Goal: Task Accomplishment & Management: Manage account settings

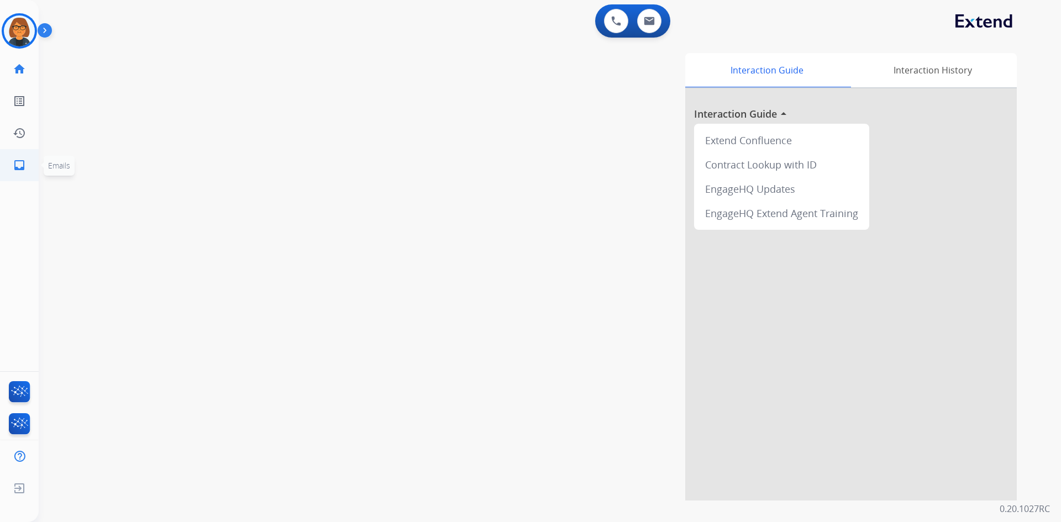
click at [24, 169] on mat-icon "inbox" at bounding box center [19, 165] width 13 height 13
select select "**********"
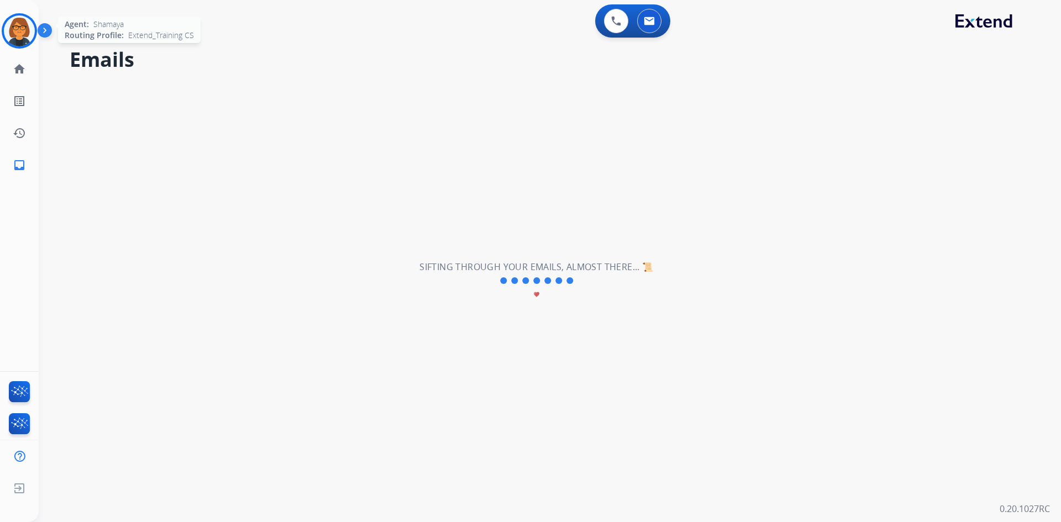
click at [21, 33] on img at bounding box center [19, 30] width 31 height 31
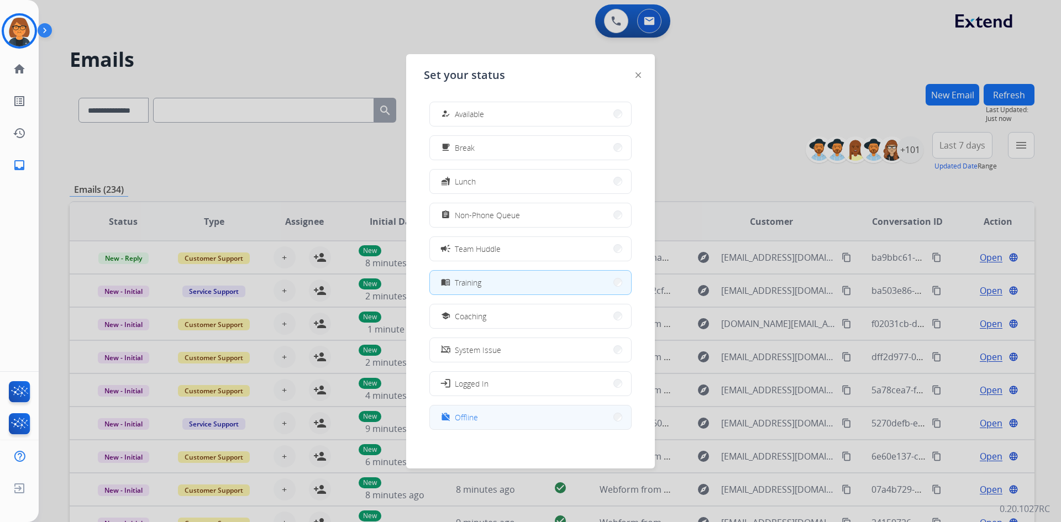
click at [490, 413] on button "work_off Offline" at bounding box center [530, 418] width 201 height 24
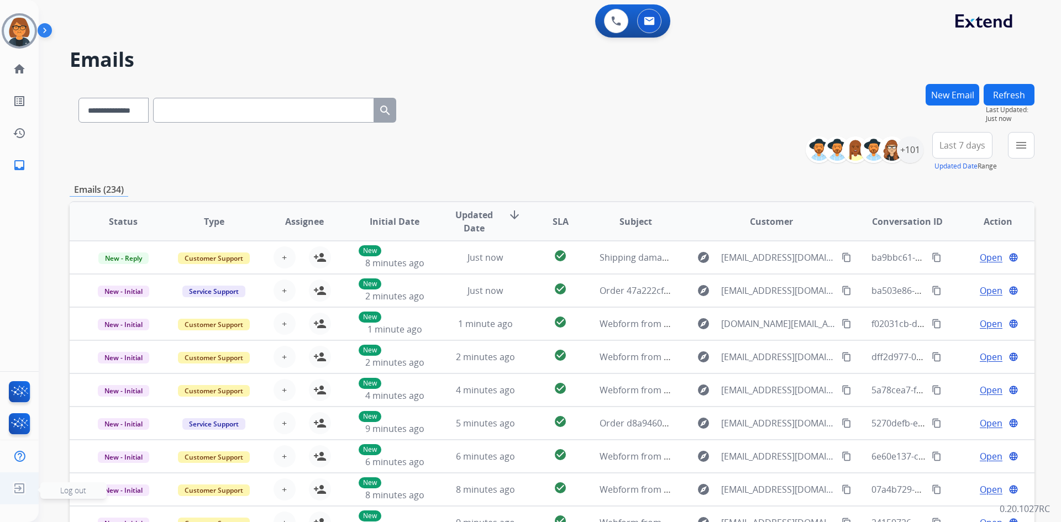
click at [7, 491] on ul "Log out Log out" at bounding box center [19, 489] width 39 height 32
click at [18, 477] on ul "Log out Log out" at bounding box center [19, 489] width 39 height 32
click at [15, 486] on img at bounding box center [19, 488] width 20 height 21
click at [24, 33] on img at bounding box center [19, 30] width 31 height 31
